Goal: Information Seeking & Learning: Learn about a topic

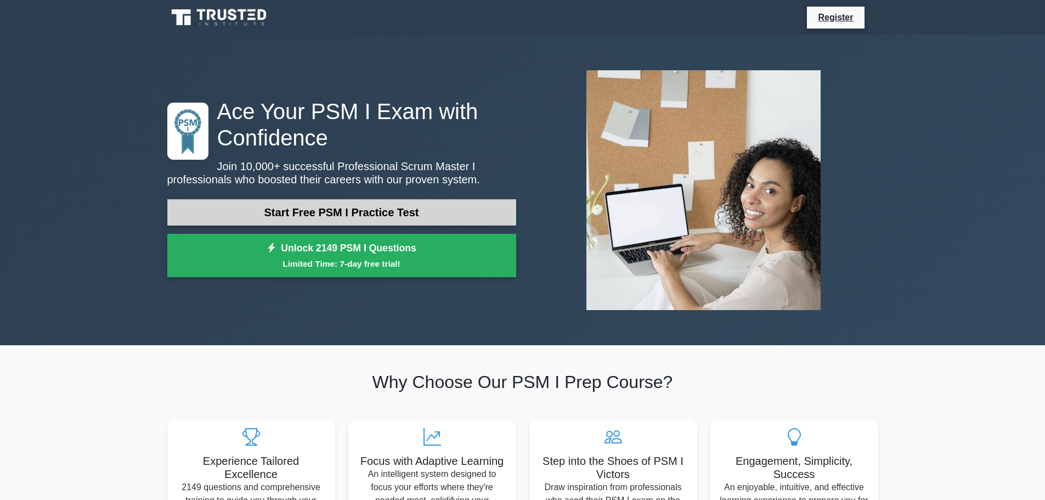
click at [388, 215] on link "Start Free PSM I Practice Test" at bounding box center [341, 212] width 349 height 26
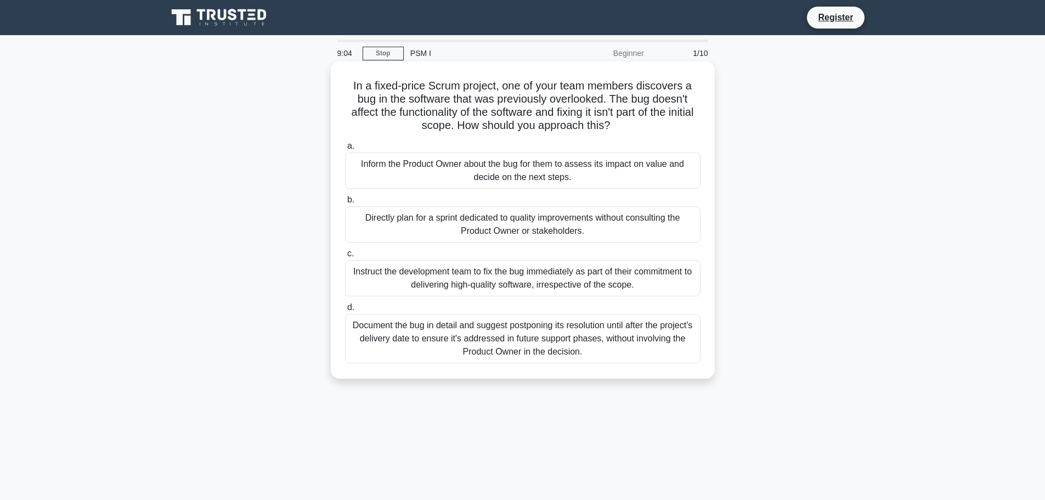
click at [384, 165] on div "Inform the Product Owner about the bug for them to assess its impact on value a…" at bounding box center [523, 171] width 356 height 36
click at [345, 150] on input "a. Inform the Product Owner about the bug for them to assess its impact on valu…" at bounding box center [345, 146] width 0 height 7
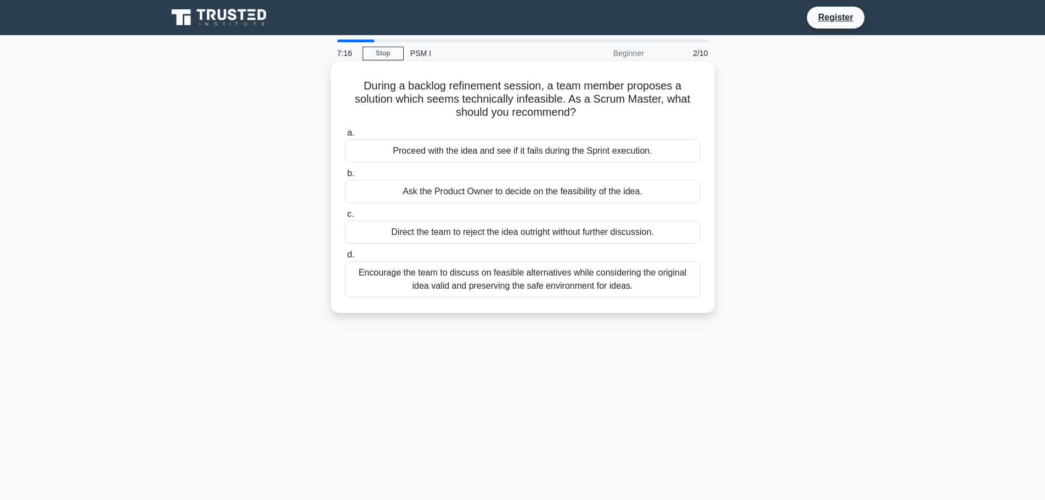
click at [527, 280] on div "Encourage the team to discuss on feasible alternatives while considering the or…" at bounding box center [523, 279] width 356 height 36
click at [345, 258] on input "d. Encourage the team to discuss on feasible alternatives while considering the…" at bounding box center [345, 254] width 0 height 7
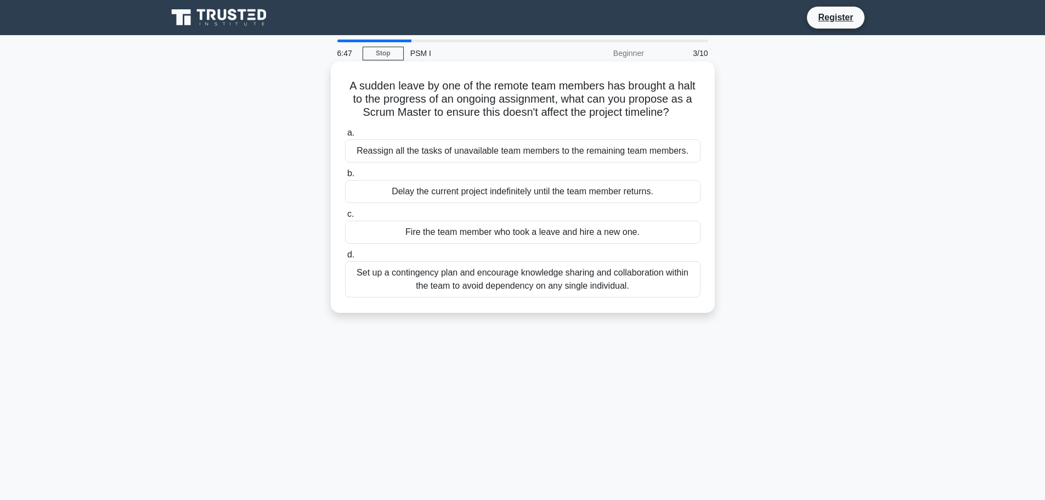
click at [581, 283] on div "Set up a contingency plan and encourage knowledge sharing and collaboration wit…" at bounding box center [523, 279] width 356 height 36
click at [345, 258] on input "d. Set up a contingency plan and encourage knowledge sharing and collaboration …" at bounding box center [345, 254] width 0 height 7
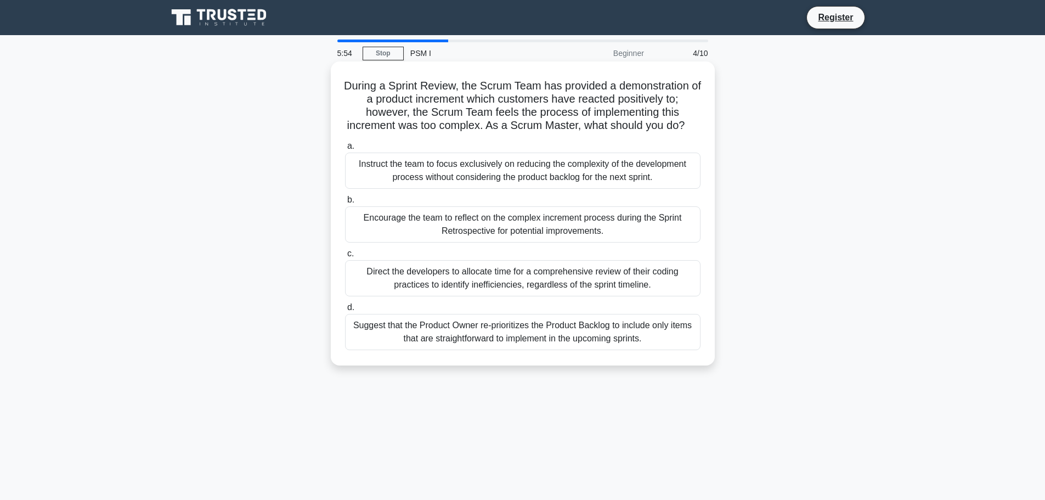
click at [465, 238] on div "Encourage the team to reflect on the complex increment process during the Sprin…" at bounding box center [523, 224] width 356 height 36
click at [345, 204] on input "b. Encourage the team to reflect on the complex increment process during the Sp…" at bounding box center [345, 199] width 0 height 7
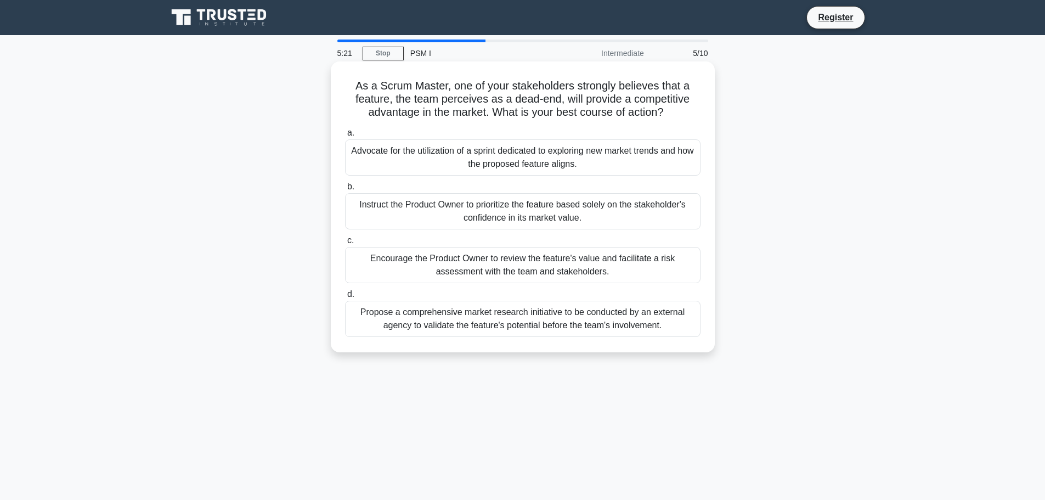
click at [572, 265] on div "Encourage the Product Owner to review the feature's value and facilitate a risk…" at bounding box center [523, 265] width 356 height 36
click at [345, 244] on input "c. Encourage the Product Owner to review the feature's value and facilitate a r…" at bounding box center [345, 240] width 0 height 7
